Goal: Information Seeking & Learning: Find specific fact

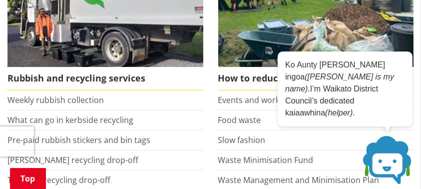
scroll to position [300, 0]
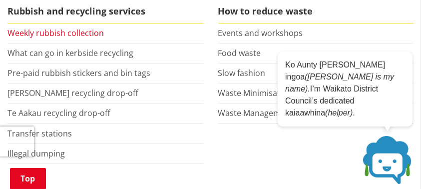
click at [76, 34] on link "Weekly rubbish collection" at bounding box center [55, 32] width 96 height 11
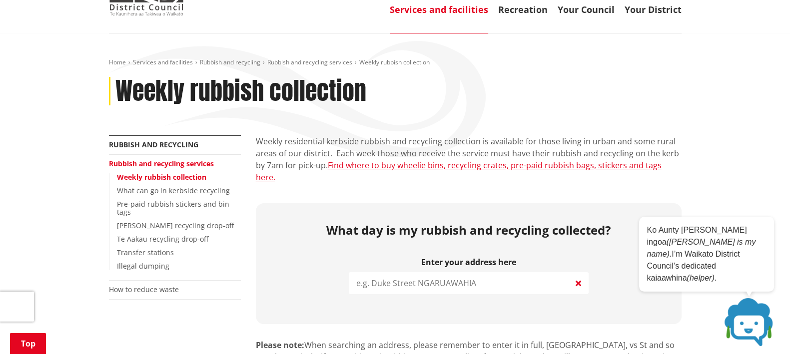
scroll to position [129, 0]
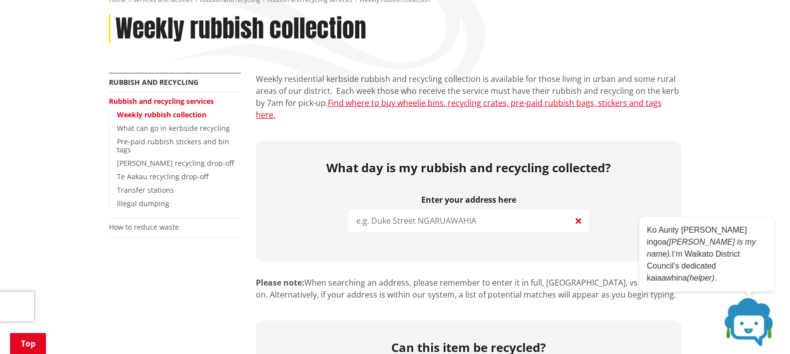
click at [421, 188] on input "search" at bounding box center [469, 221] width 240 height 22
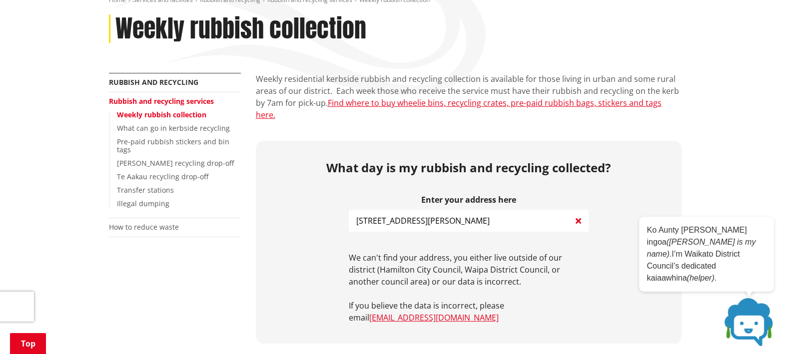
drag, startPoint x: 479, startPoint y: 210, endPoint x: 149, endPoint y: 235, distance: 330.7
type input "31A [PERSON_NAME]"
click at [181, 101] on link "Rubbish and recycling services" at bounding box center [161, 100] width 105 height 9
